Goal: Transaction & Acquisition: Purchase product/service

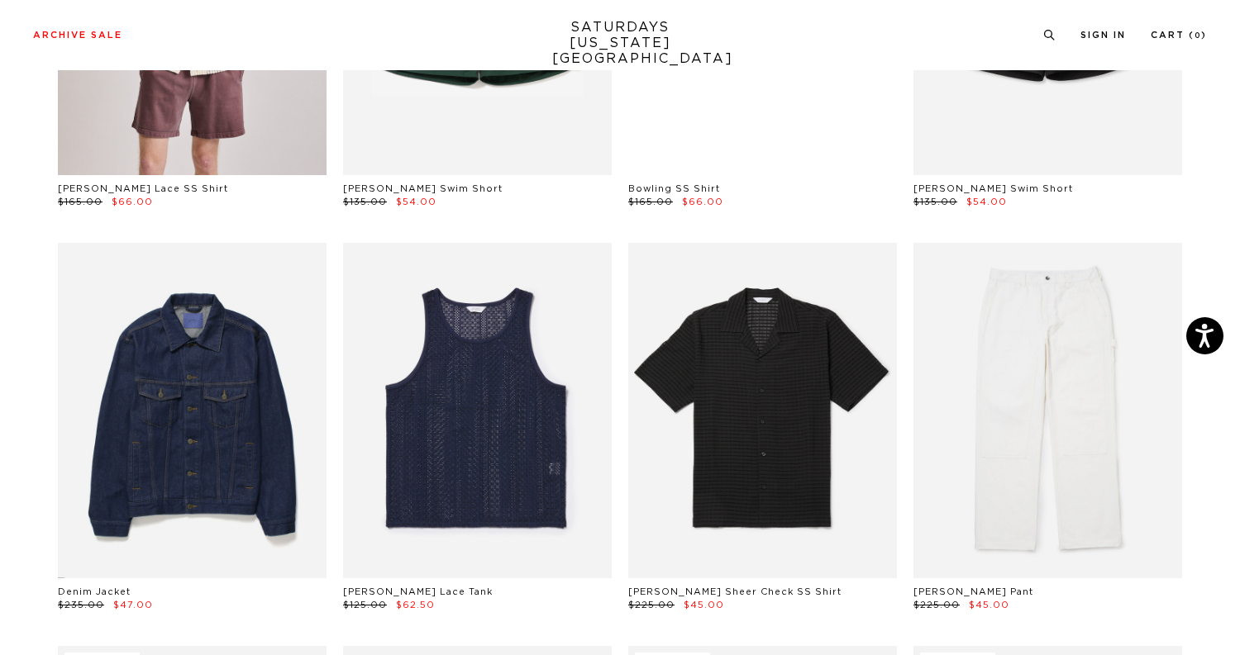
scroll to position [846, 0]
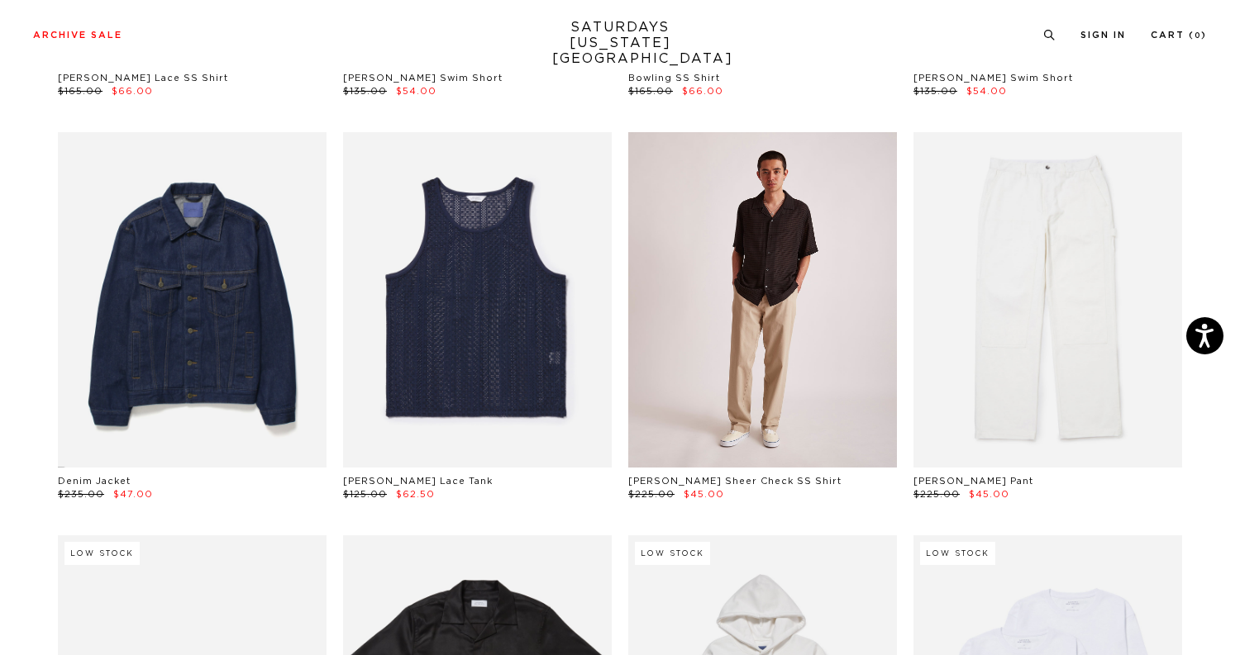
click at [826, 403] on link at bounding box center [762, 300] width 269 height 336
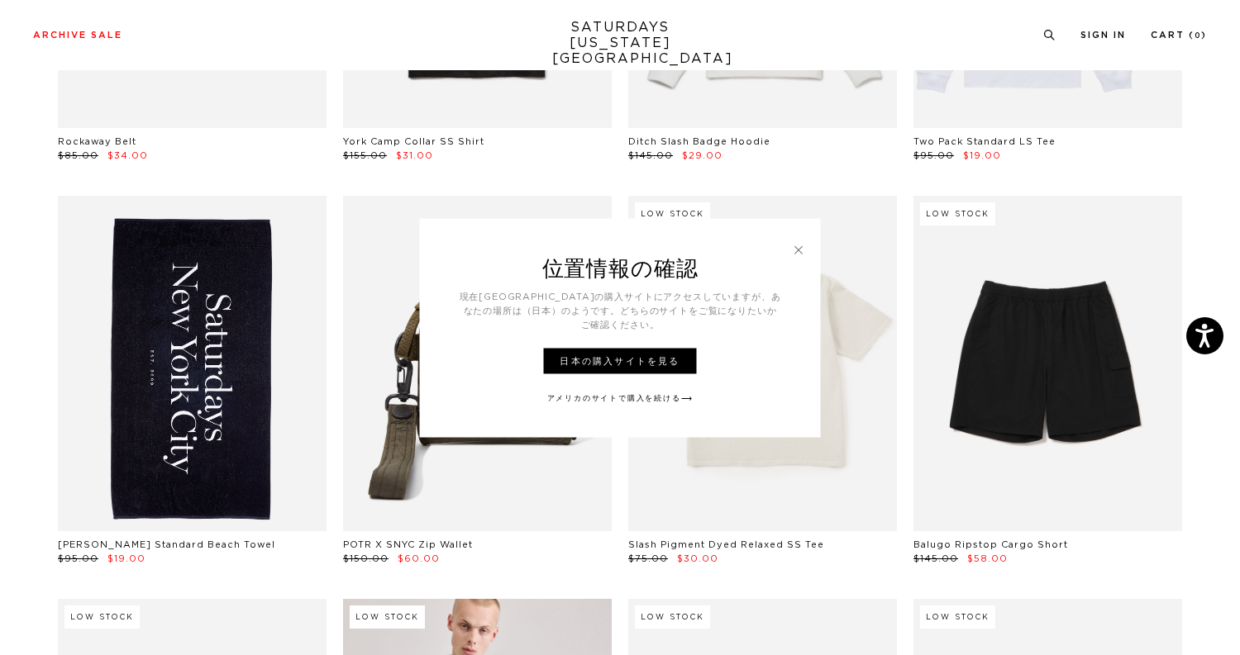
scroll to position [1634, 0]
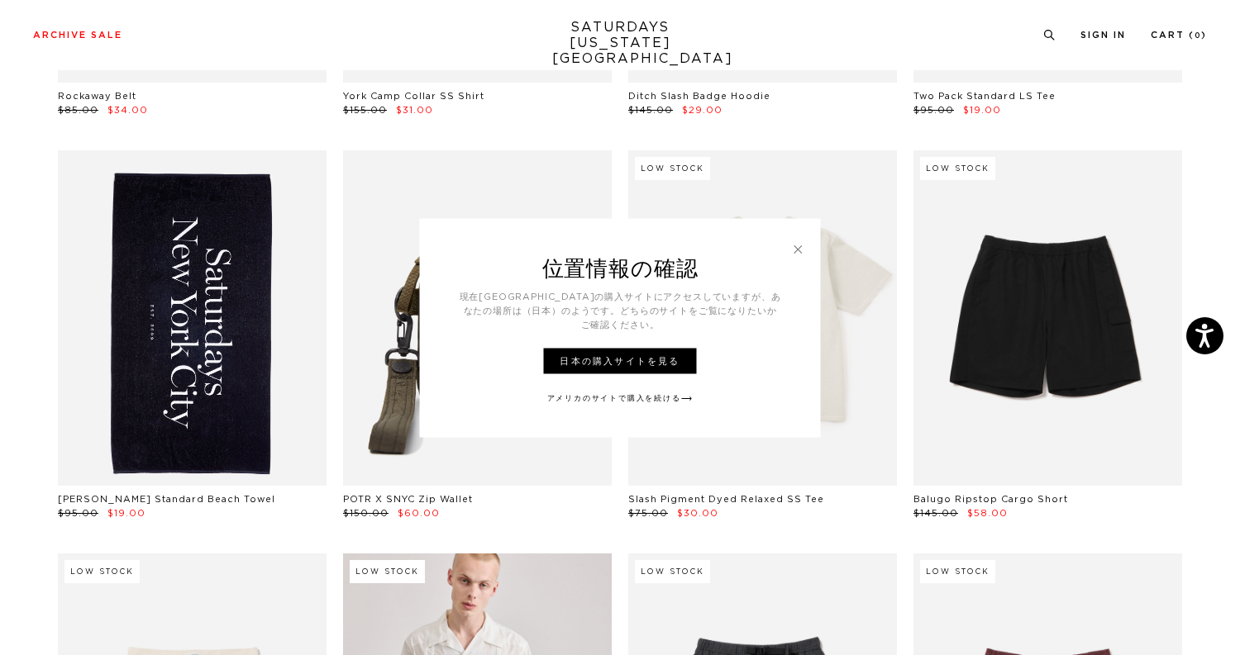
click at [795, 254] on link at bounding box center [798, 248] width 15 height 15
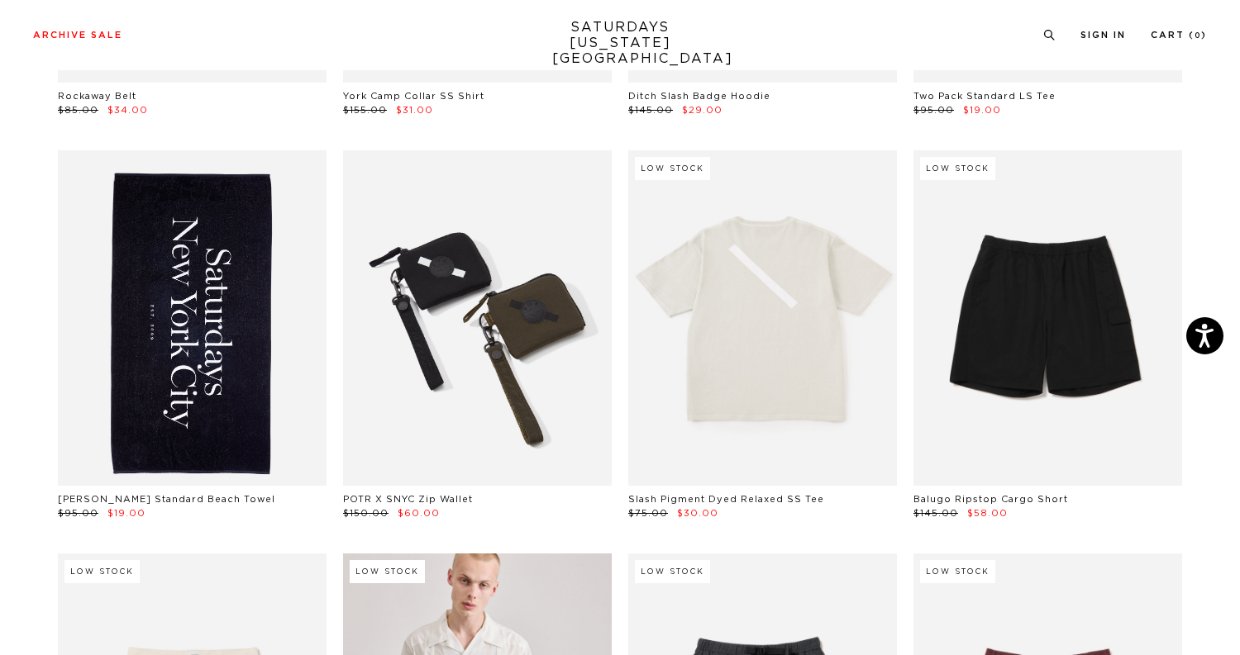
click at [476, 394] on link at bounding box center [477, 318] width 269 height 336
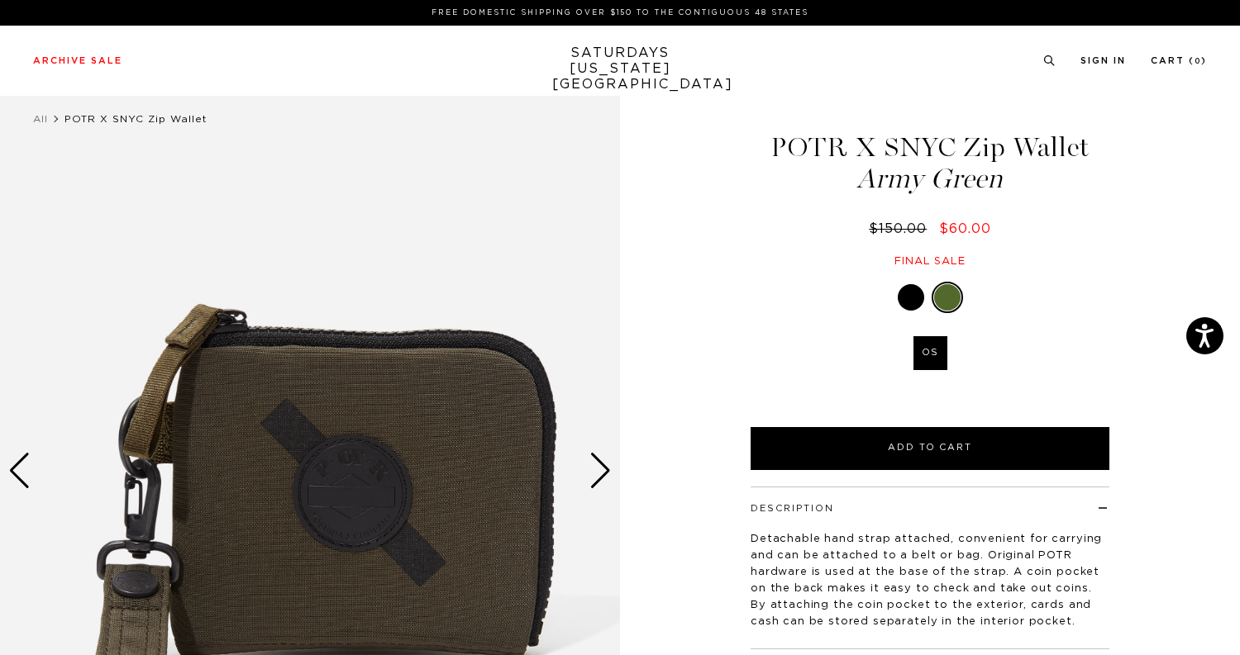
click at [911, 301] on div at bounding box center [911, 297] width 26 height 26
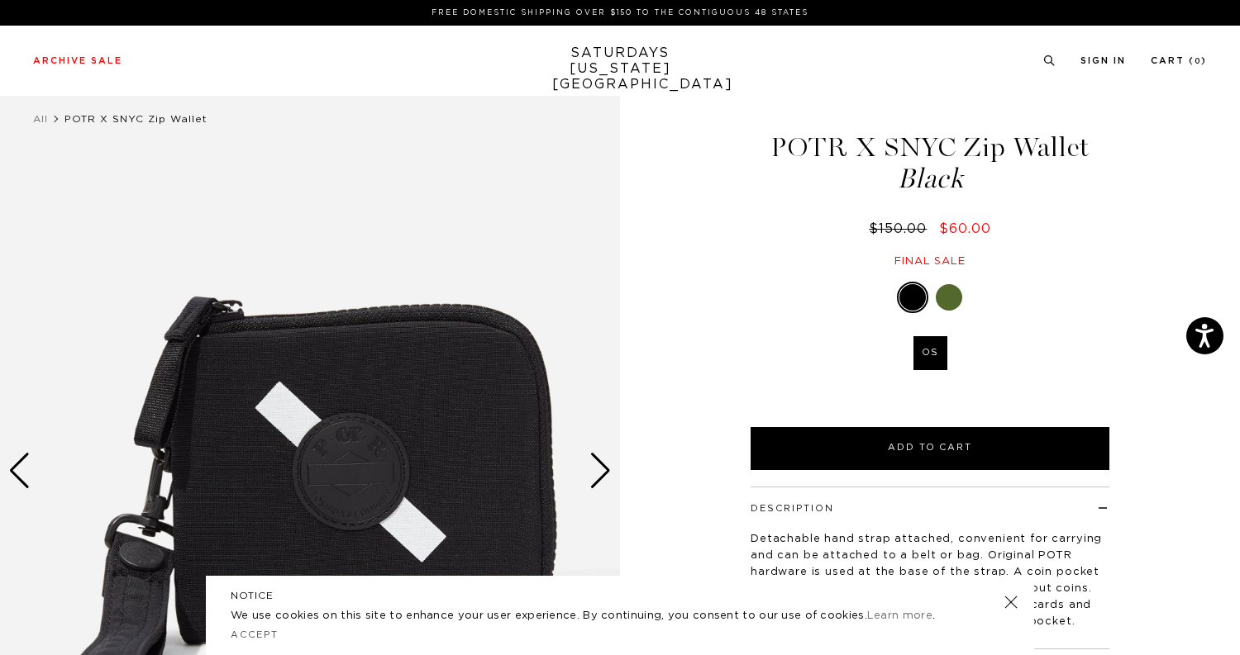
click at [950, 293] on div at bounding box center [949, 297] width 26 height 26
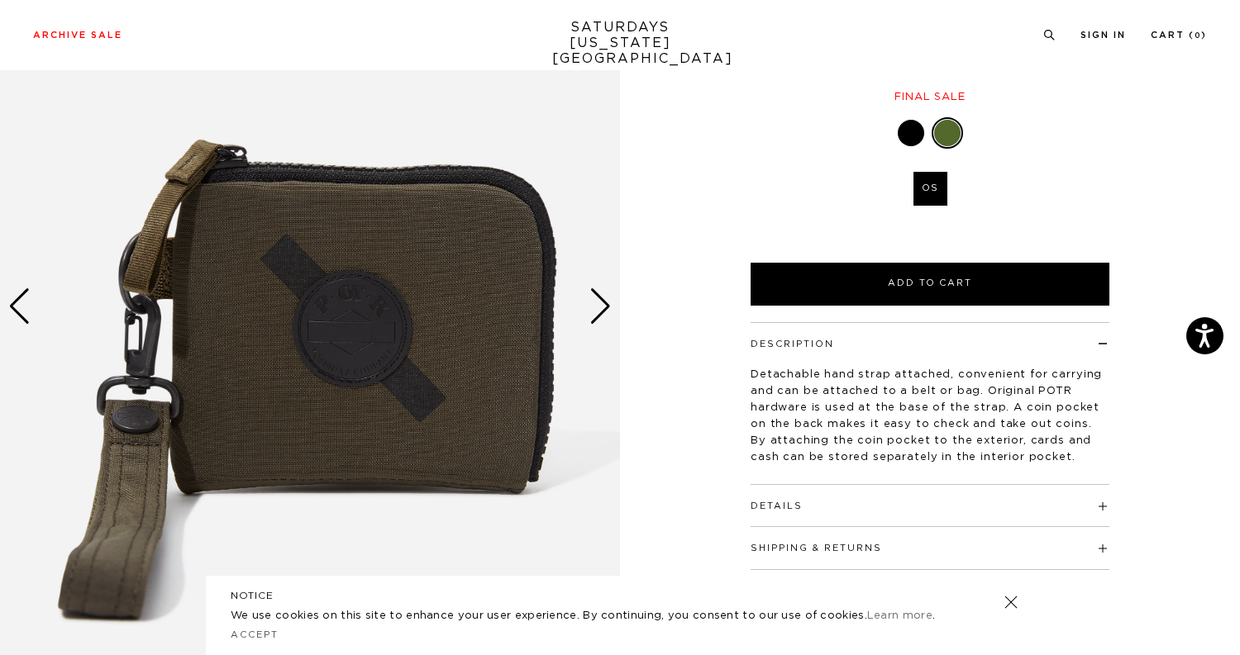
scroll to position [169, 0]
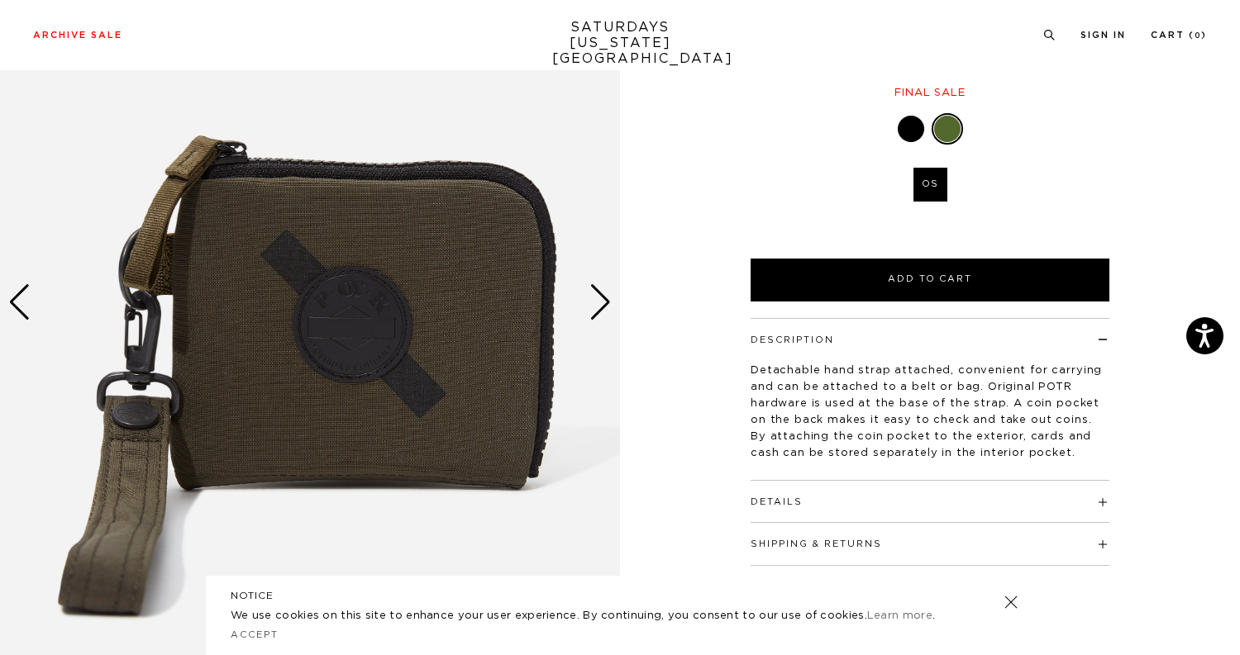
click at [601, 303] on div "Next slide" at bounding box center [600, 302] width 22 height 36
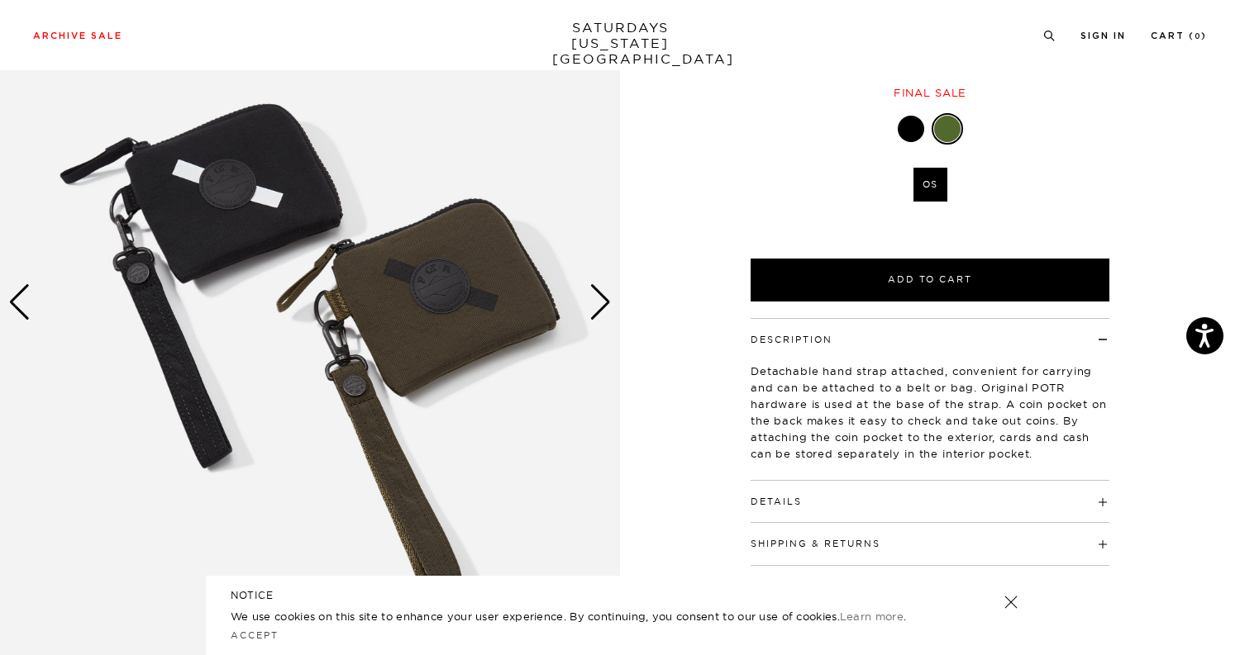
click at [601, 303] on div "Next slide" at bounding box center [600, 302] width 22 height 36
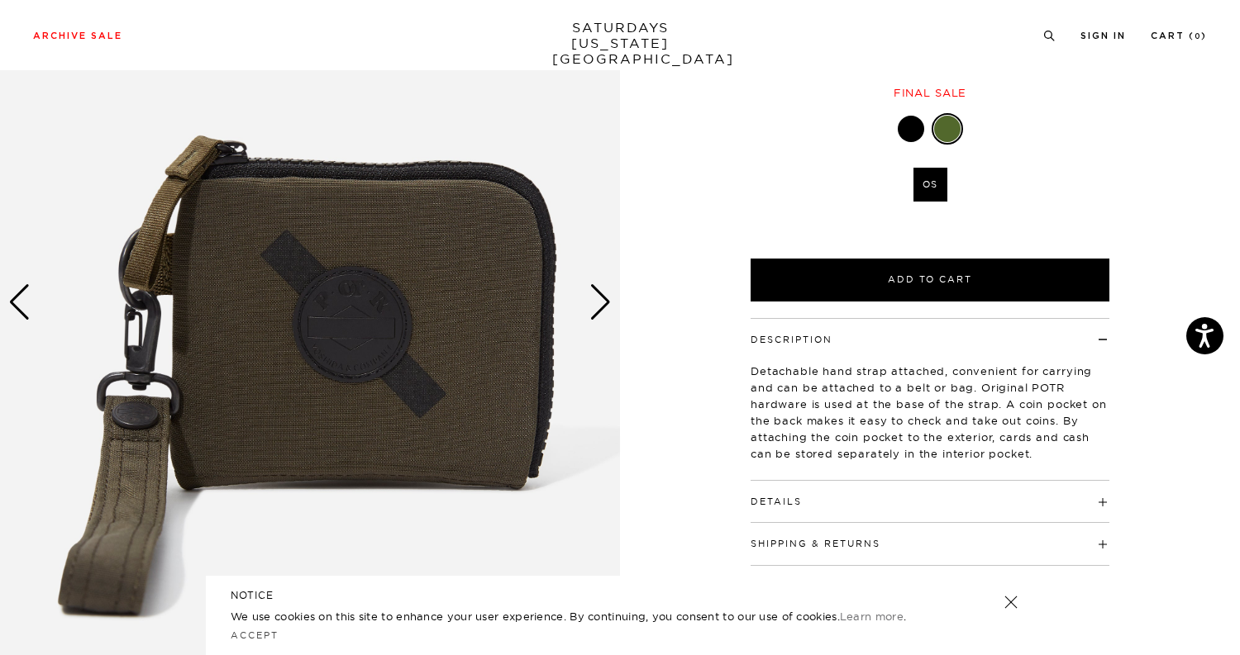
click at [601, 303] on div "Next slide" at bounding box center [600, 302] width 22 height 36
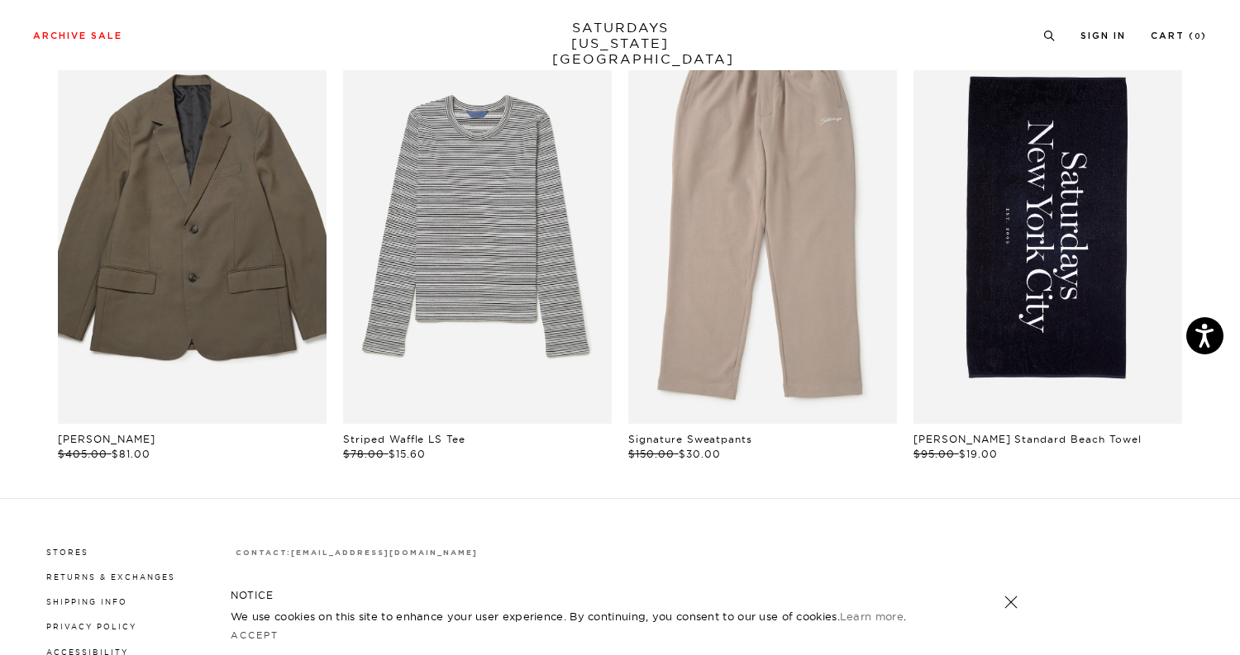
scroll to position [939, 0]
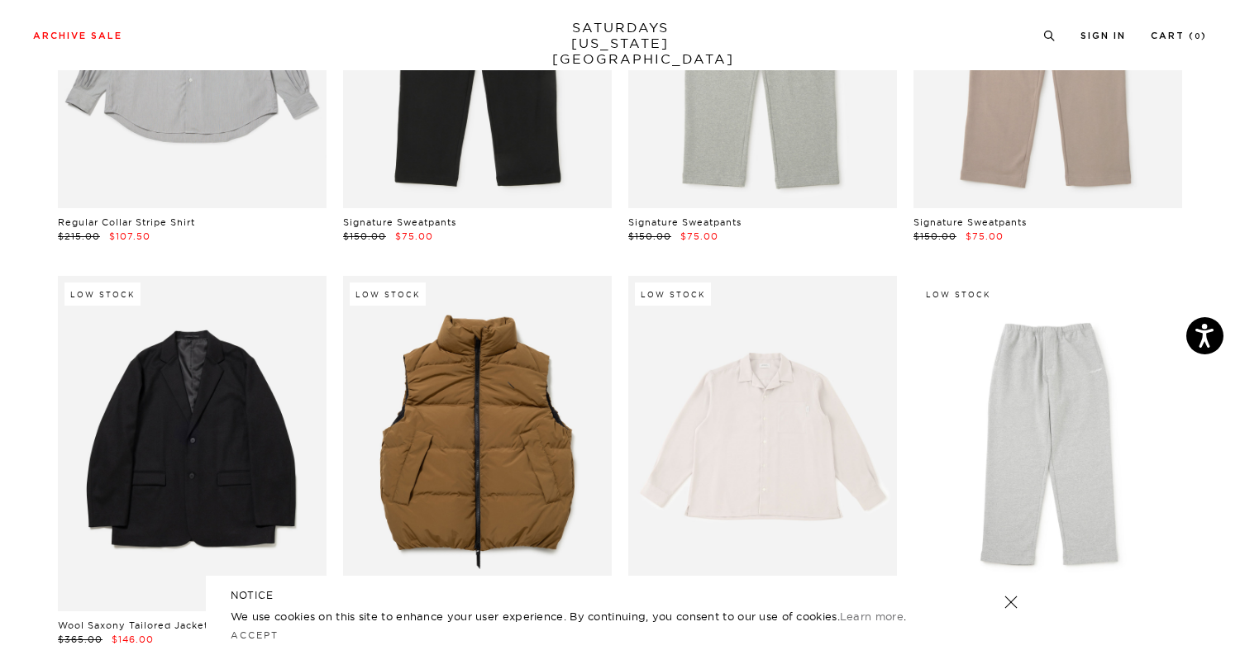
scroll to position [26633, 10]
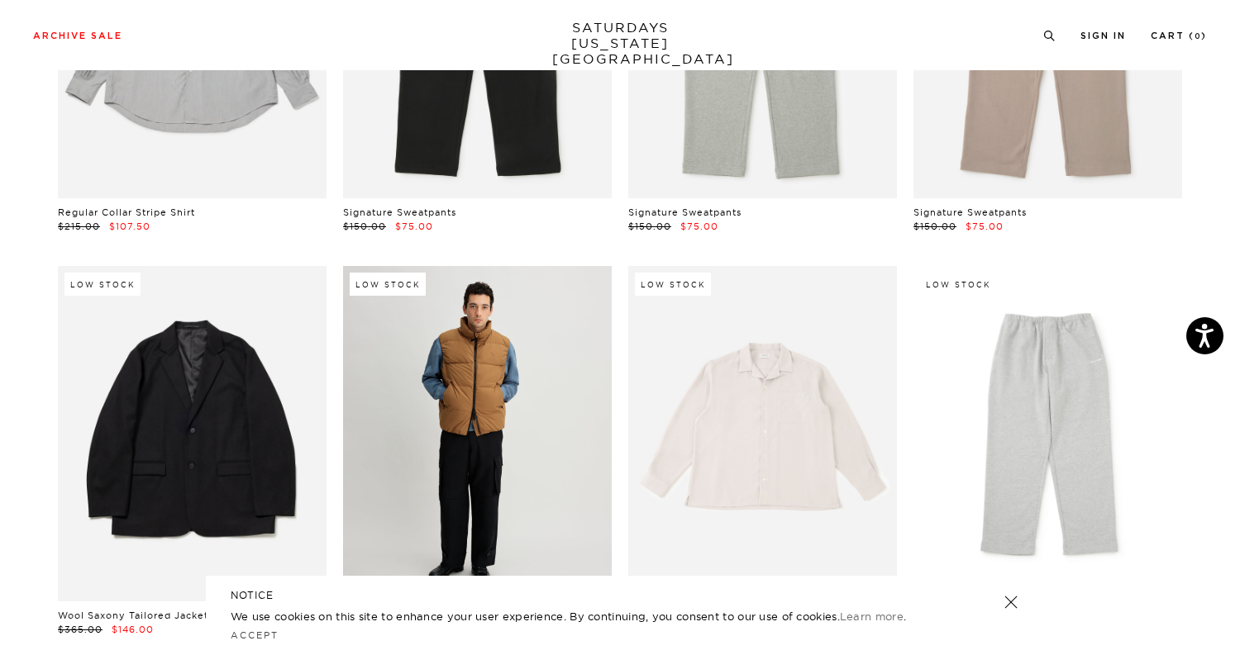
click at [493, 361] on link at bounding box center [477, 434] width 269 height 336
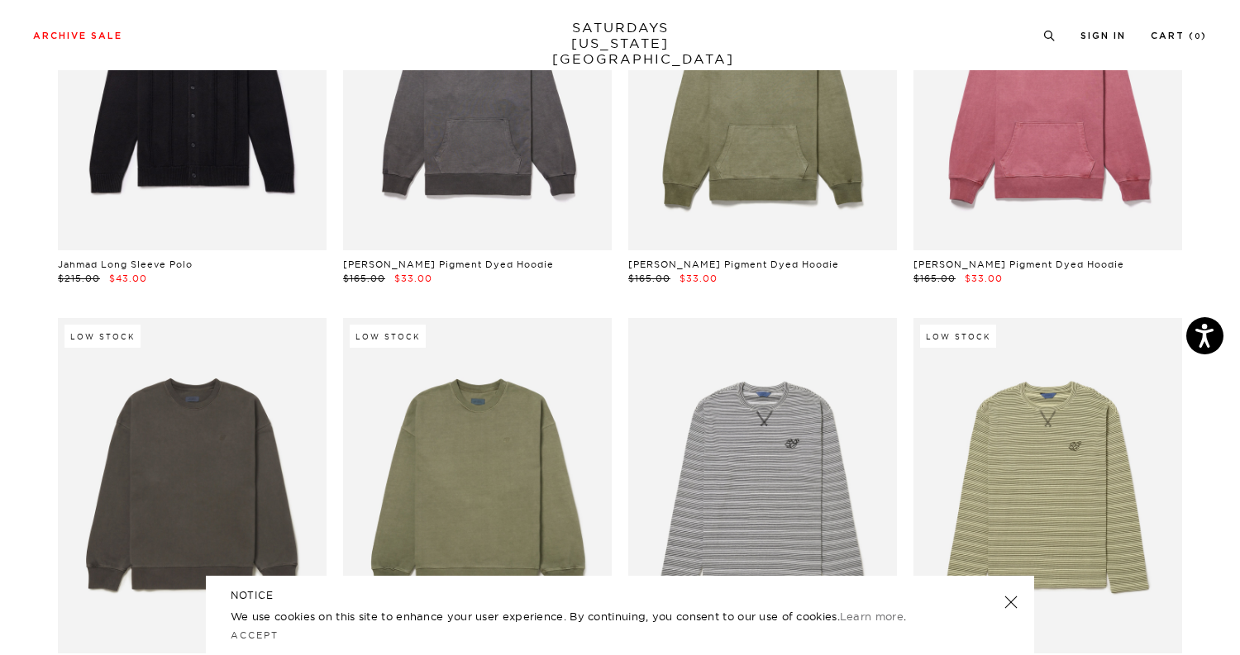
scroll to position [22333, 10]
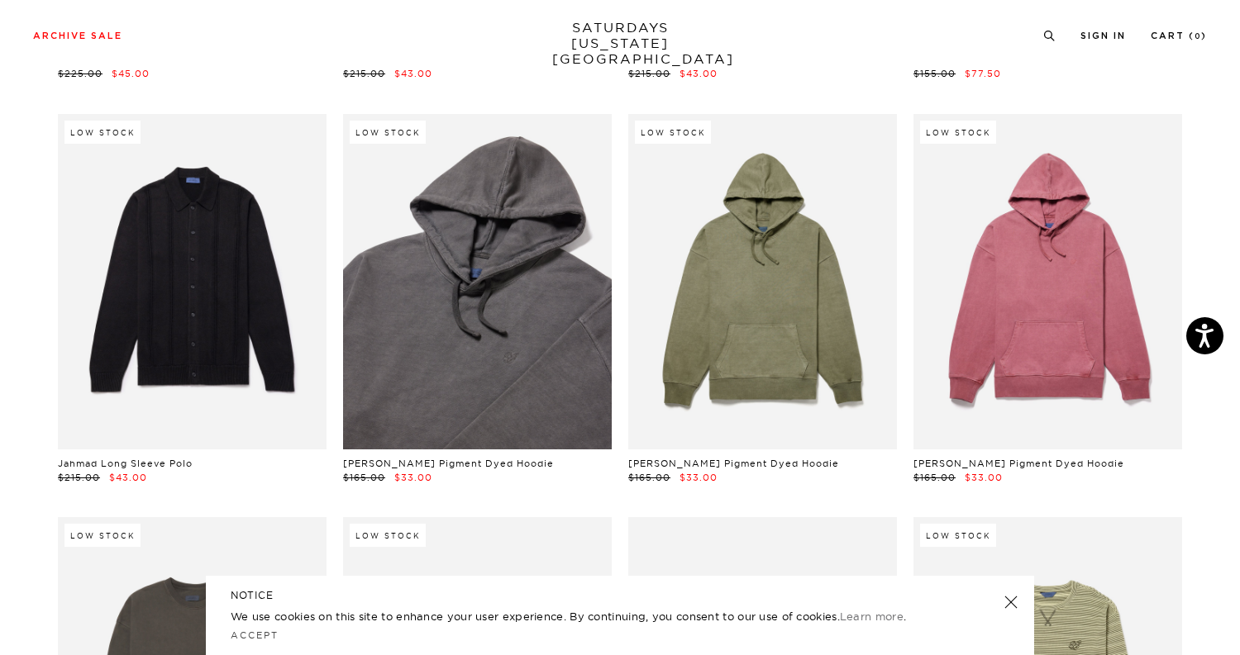
click at [526, 219] on link at bounding box center [477, 282] width 269 height 336
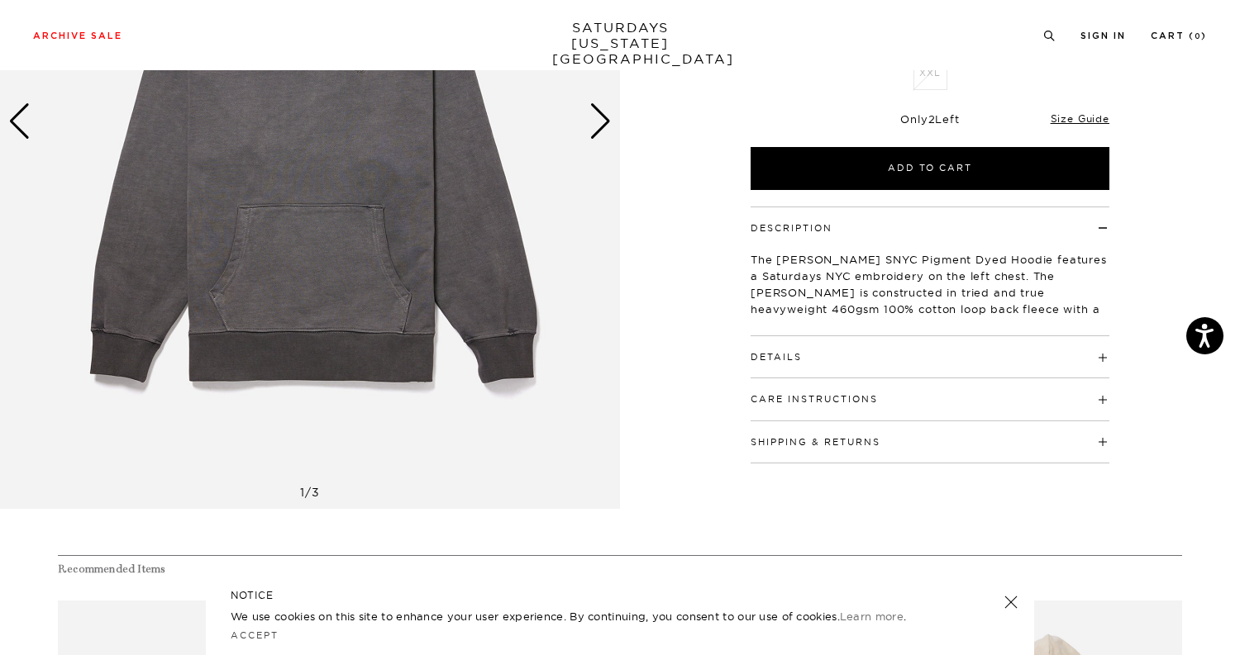
scroll to position [426, 0]
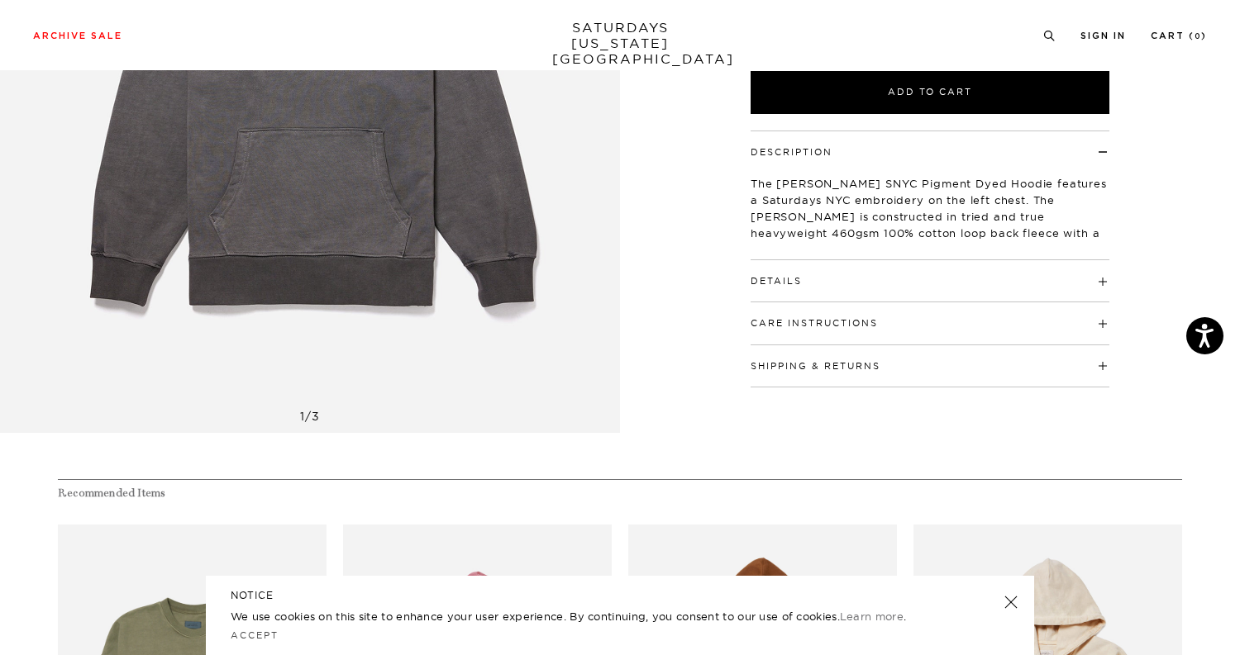
click at [997, 279] on h4 "Details" at bounding box center [929, 273] width 359 height 27
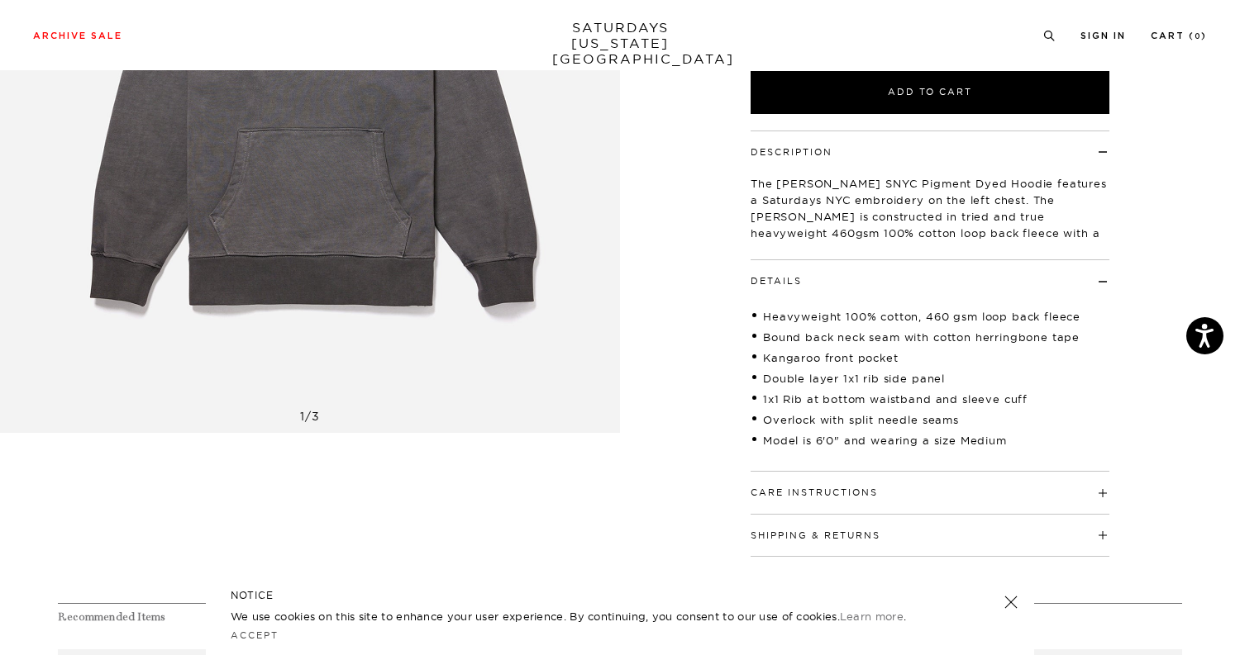
click at [947, 488] on h4 "Care Instructions" at bounding box center [929, 485] width 359 height 27
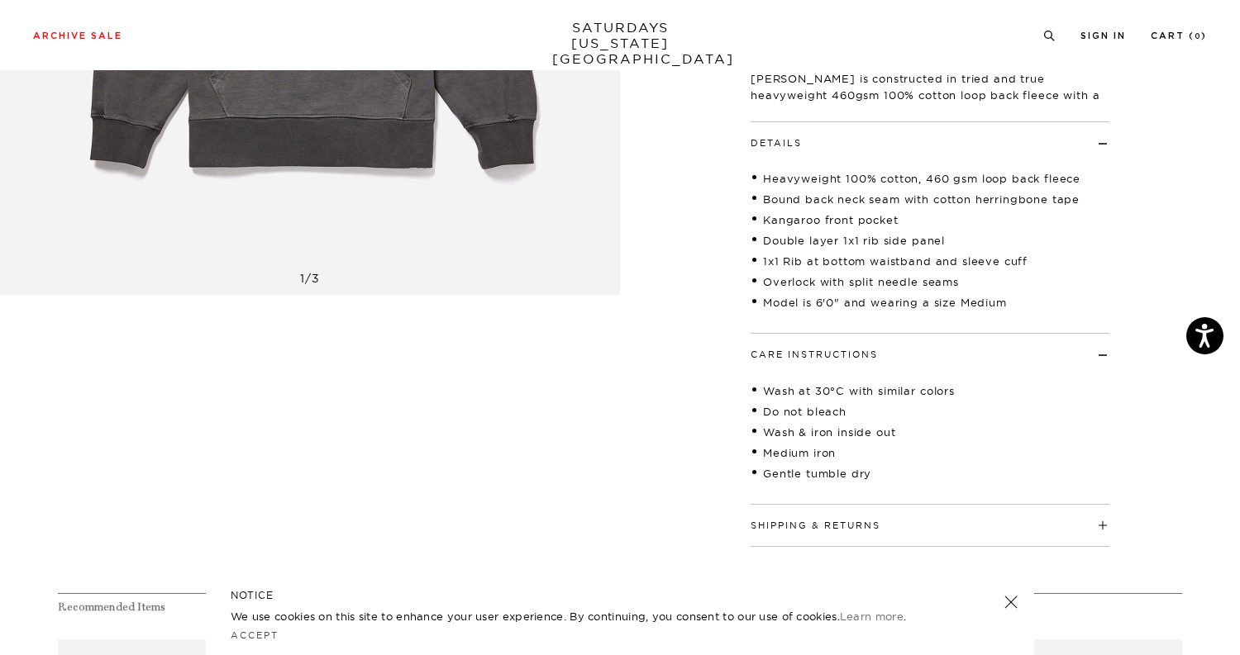
scroll to position [574, 0]
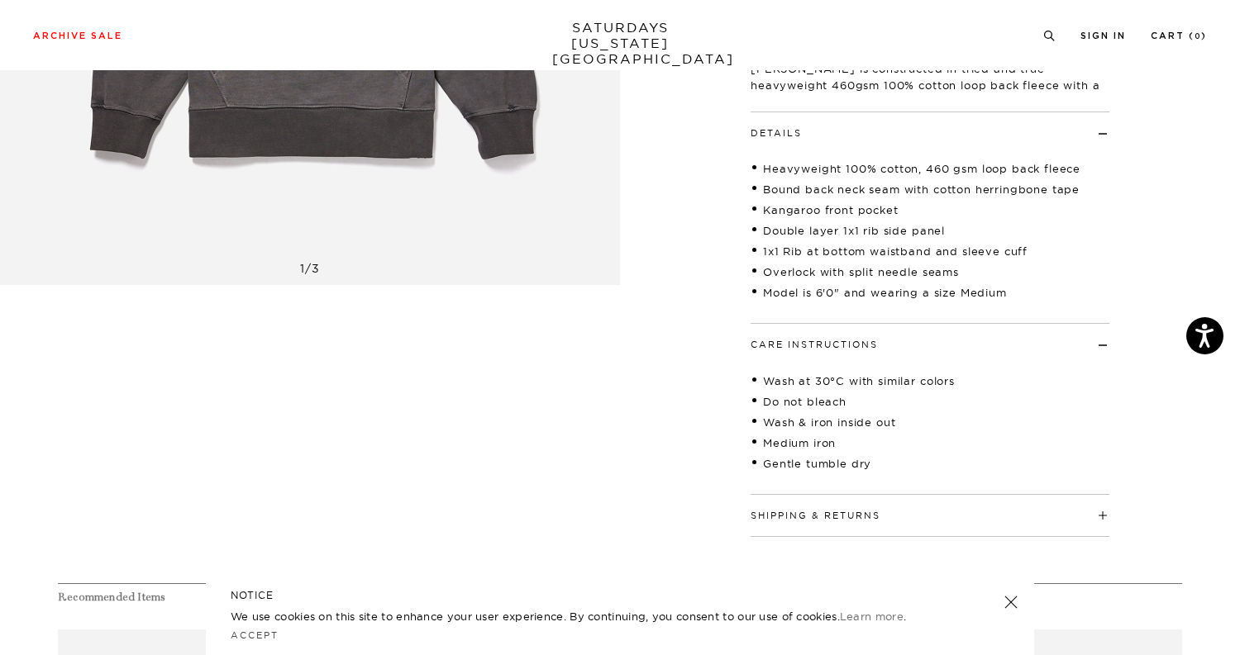
click at [942, 523] on div "Shipping & Returns Free shipping to the 48 contiguous states on orders over $10…" at bounding box center [929, 516] width 359 height 42
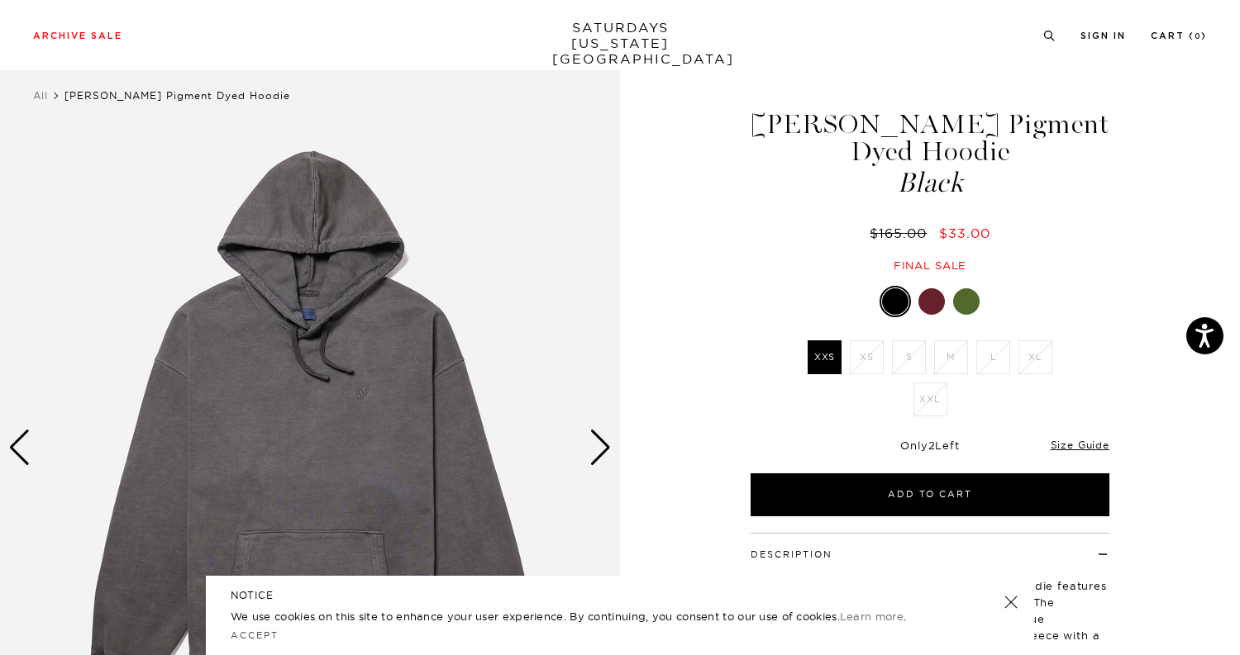
scroll to position [0, 0]
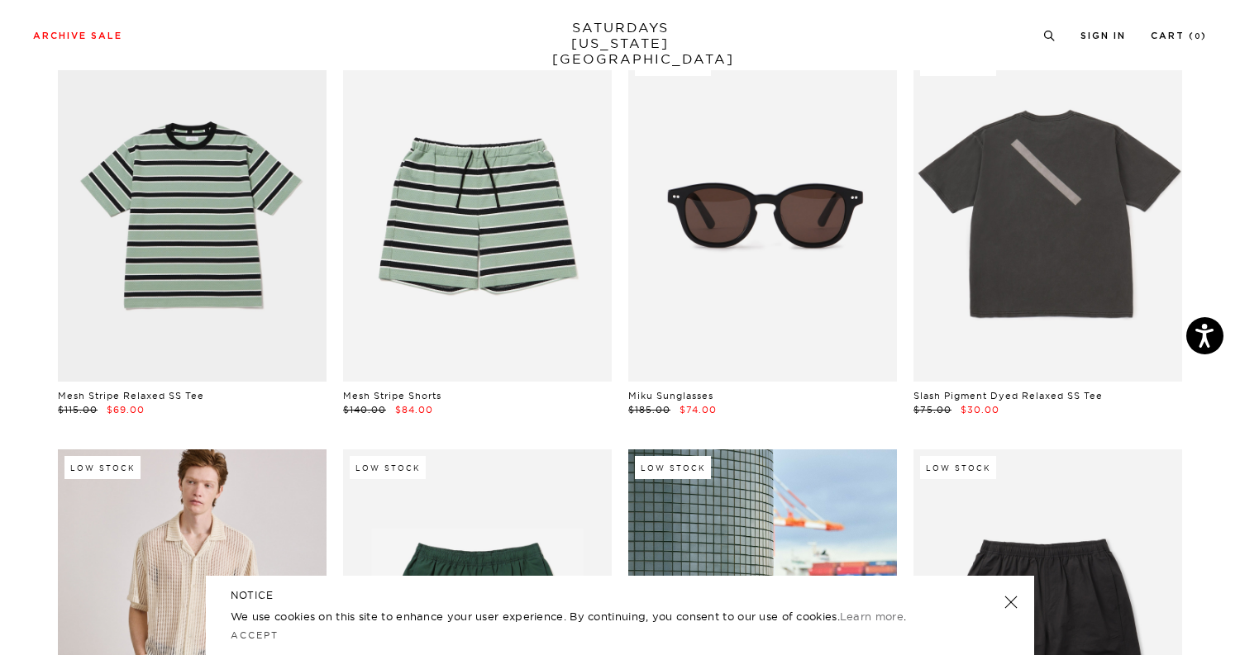
scroll to position [0, 9]
